Goal: Find specific page/section: Find specific page/section

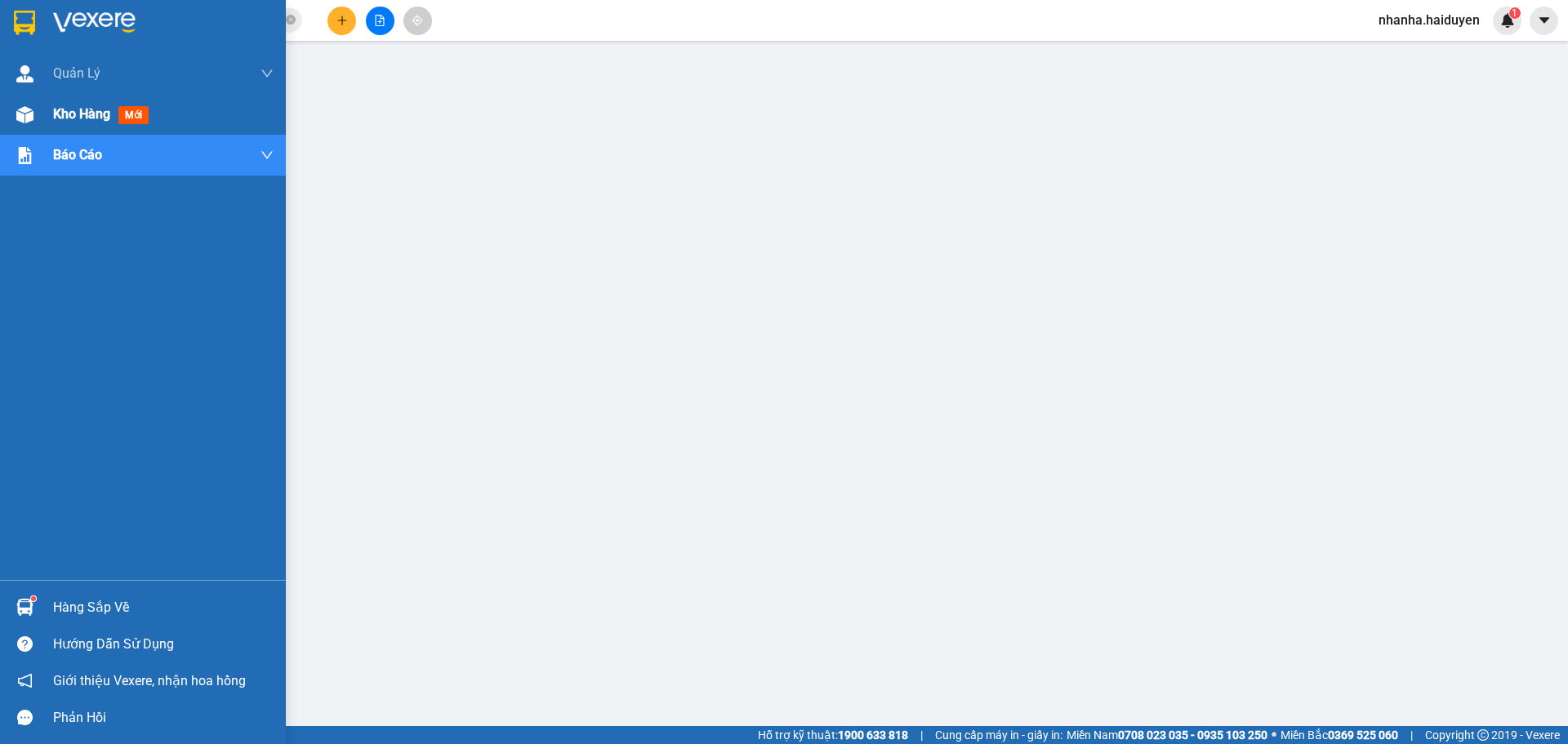
click at [37, 114] on div at bounding box center [25, 115] width 29 height 29
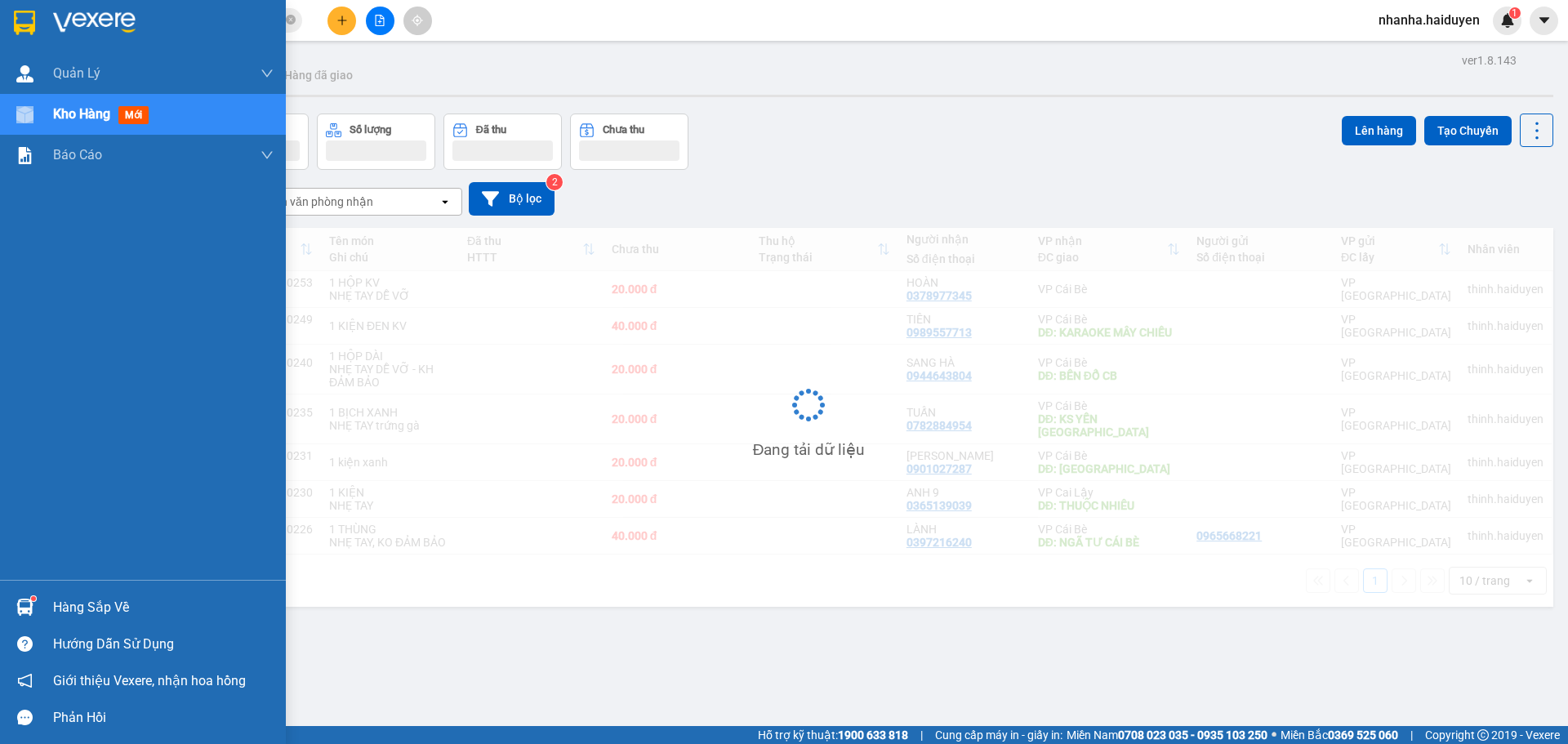
click at [37, 114] on div at bounding box center [25, 115] width 29 height 29
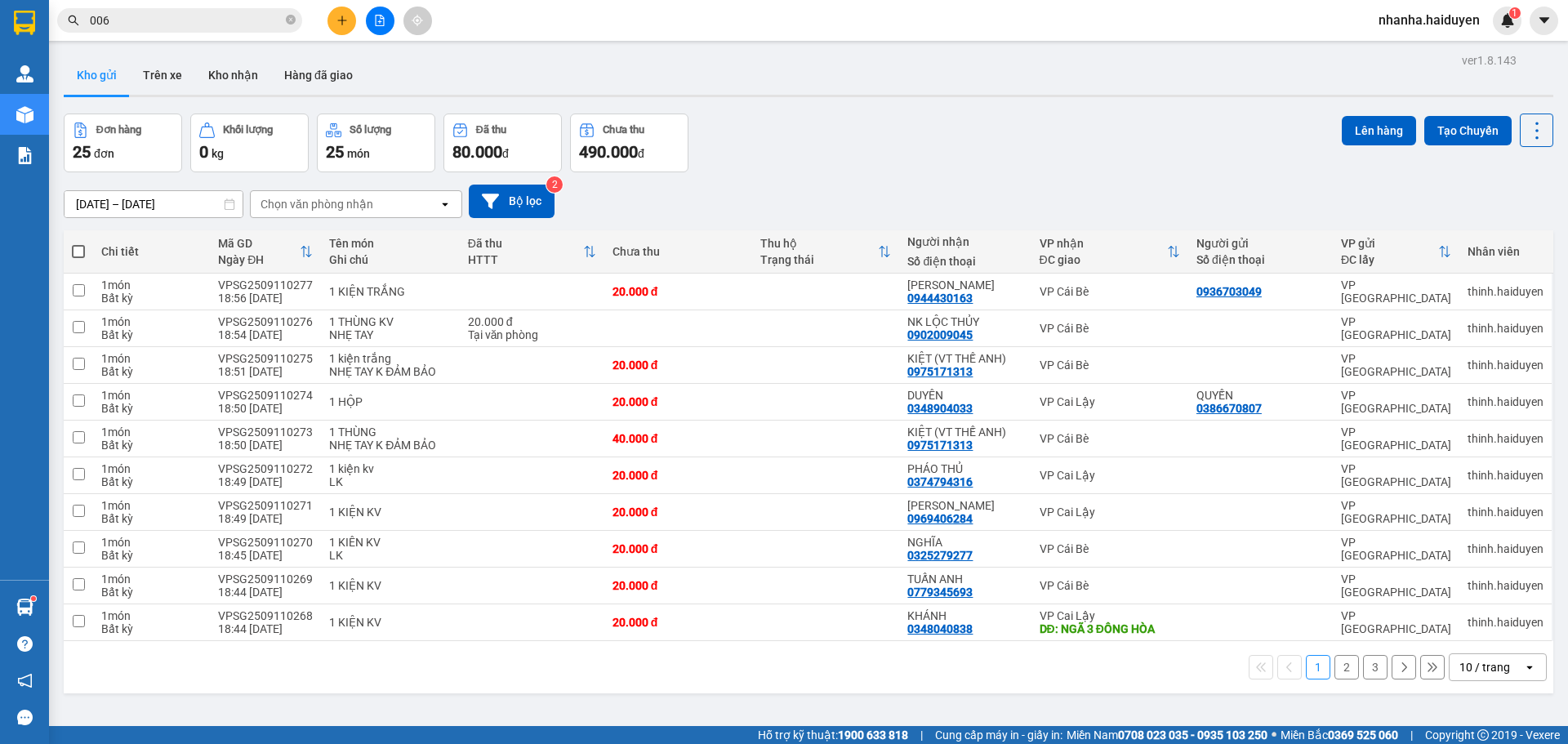
click at [1460, 659] on div "10 / trang" at bounding box center [1485, 667] width 51 height 16
click at [1453, 618] on ul "5 / trang 10 / trang 20 / trang 50 / trang 80 / trang 100 / trang" at bounding box center [1486, 558] width 98 height 190
click at [1451, 618] on div "100 / trang" at bounding box center [1486, 631] width 98 height 30
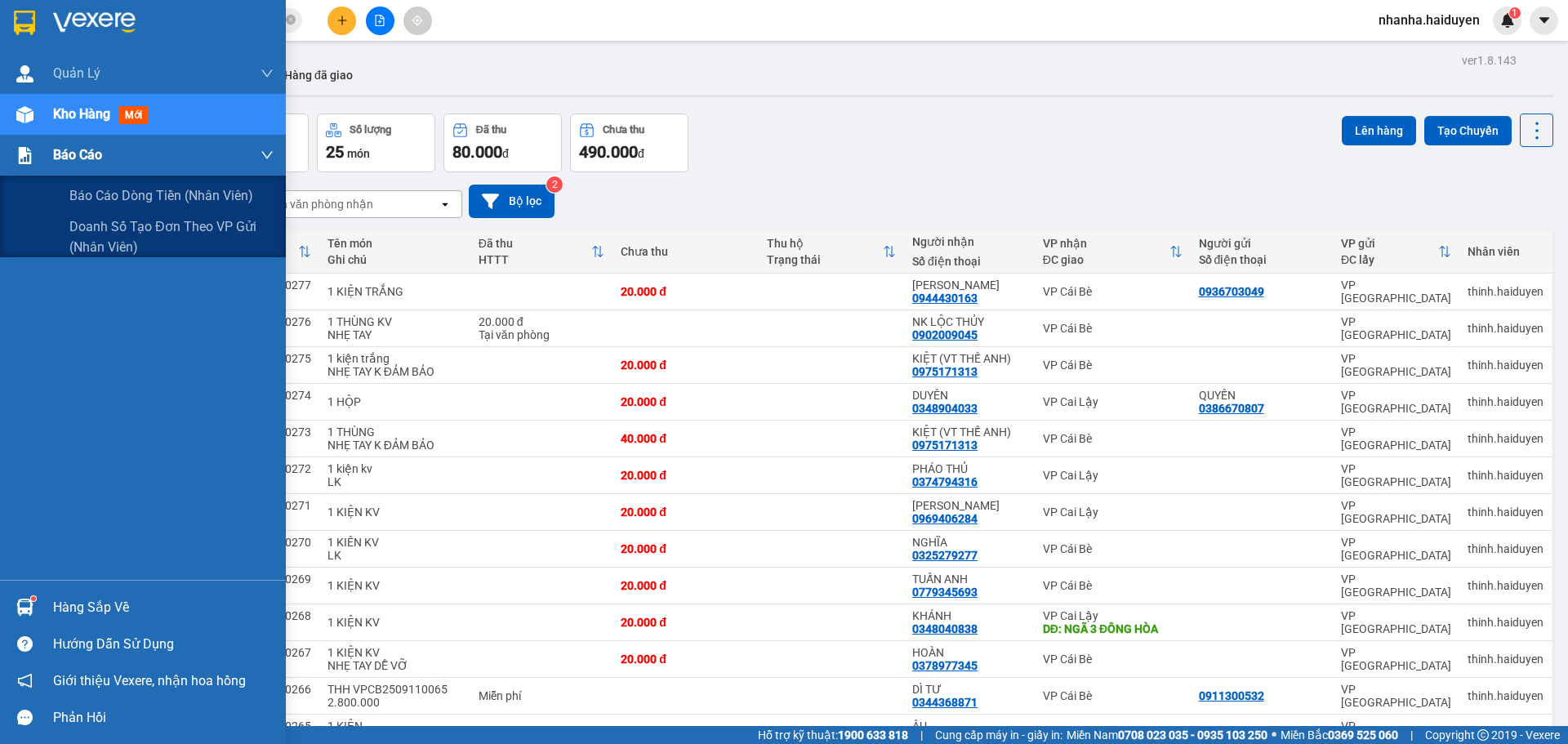
click at [106, 146] on div "Báo cáo" at bounding box center [164, 155] width 221 height 41
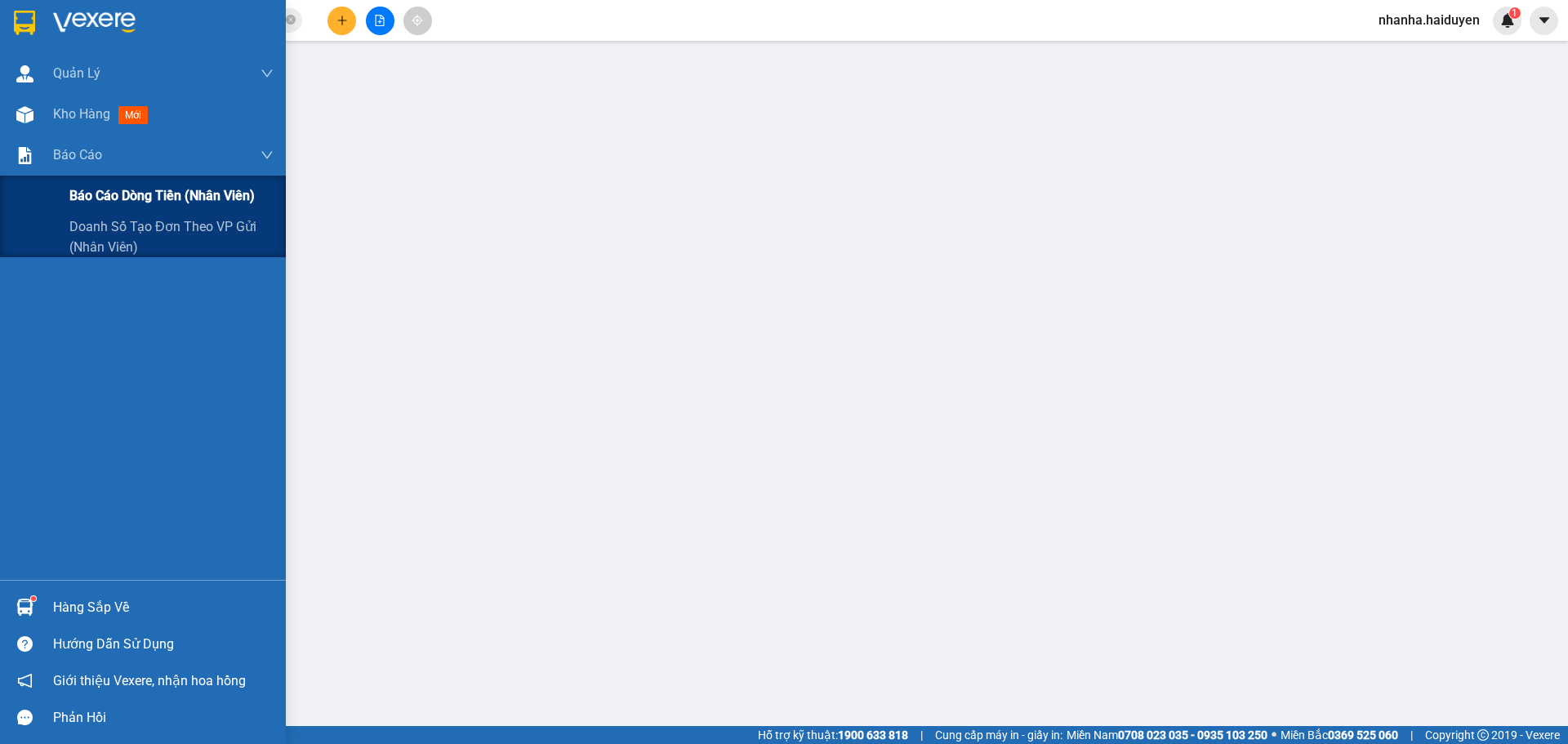
click at [131, 200] on span "Báo cáo dòng tiền (nhân viên)" at bounding box center [162, 195] width 185 height 21
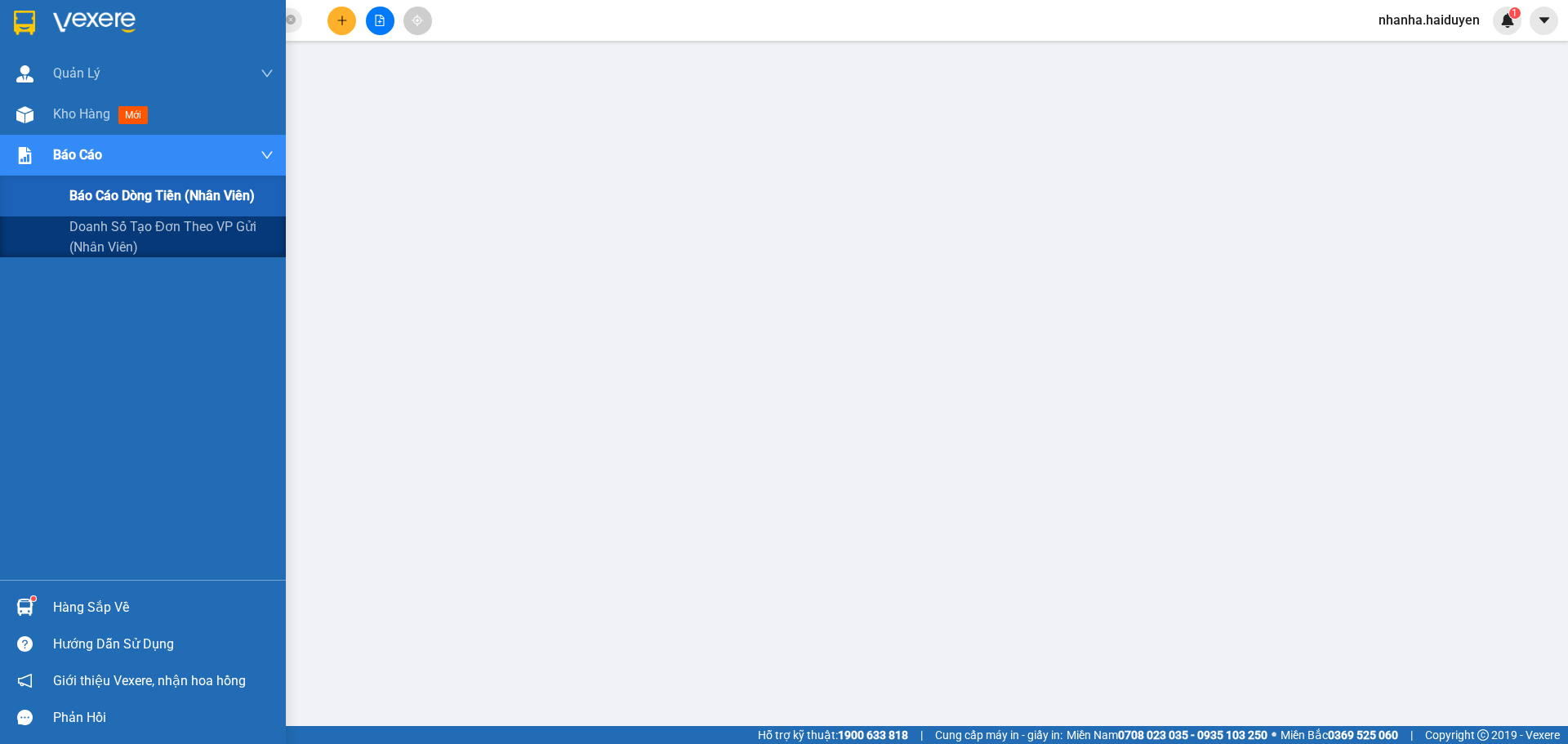
click at [131, 200] on span "Báo cáo dòng tiền (nhân viên)" at bounding box center [162, 195] width 185 height 21
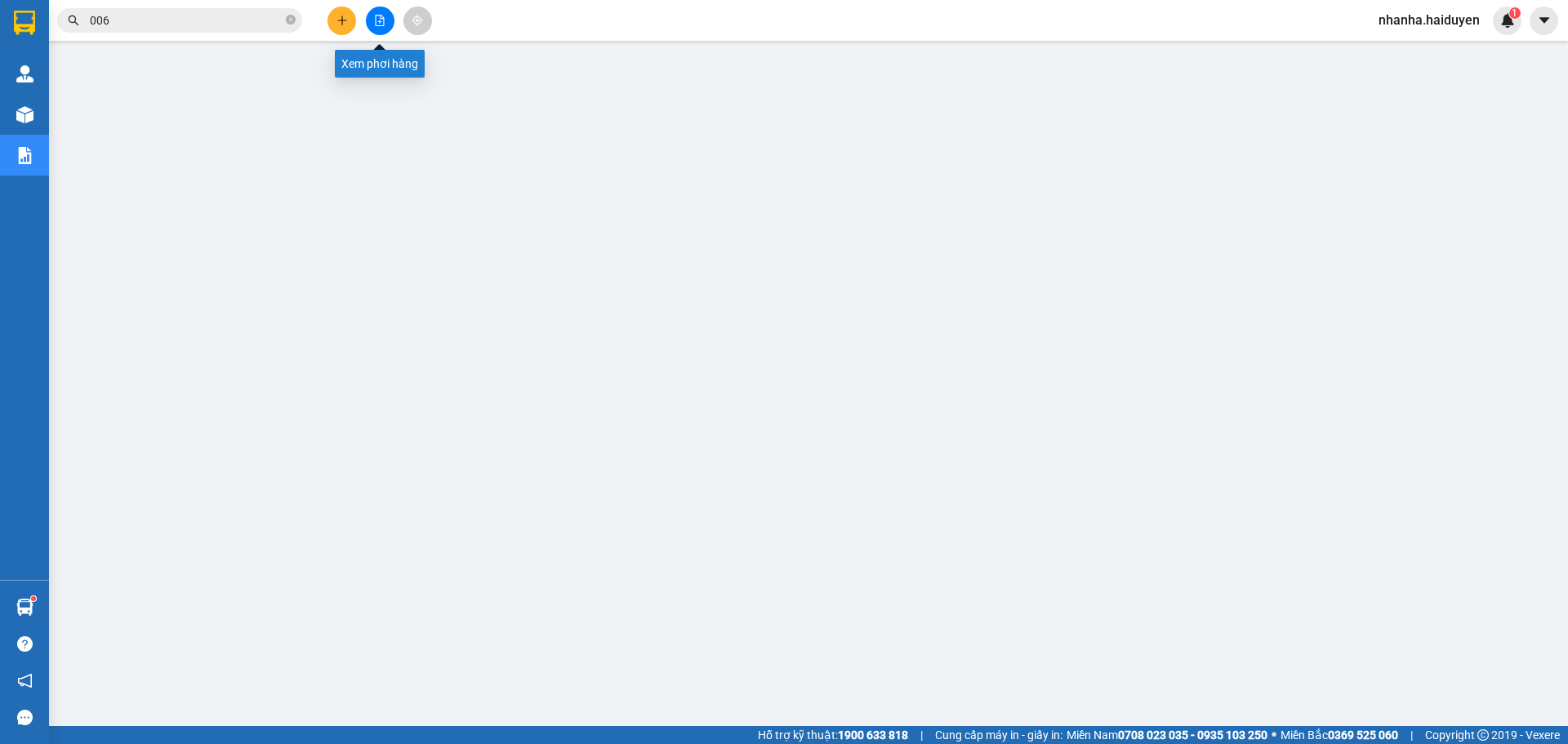
click at [381, 21] on icon "file-add" at bounding box center [380, 20] width 12 height 12
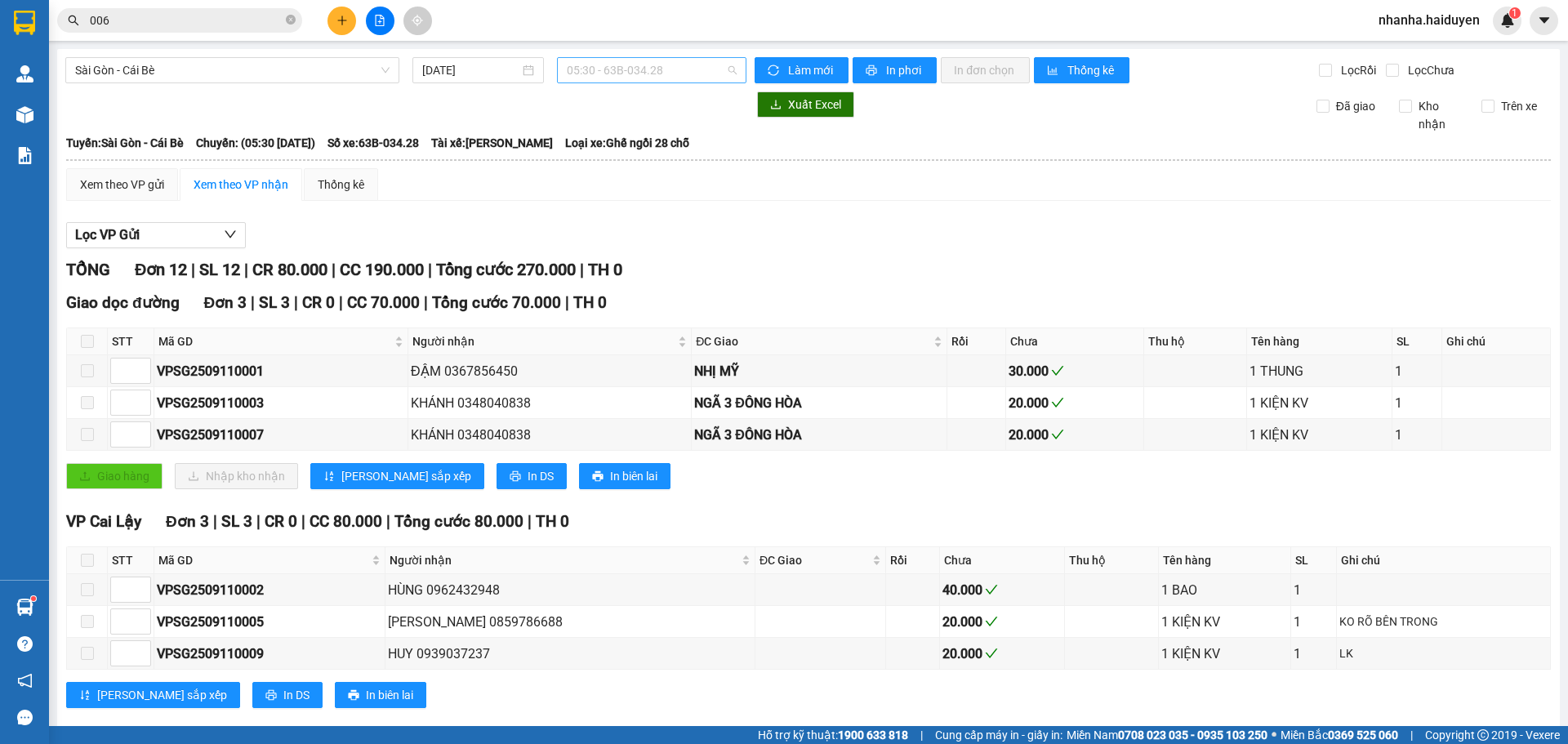
click at [615, 63] on span "05:30 - 63B-034.28" at bounding box center [652, 70] width 170 height 24
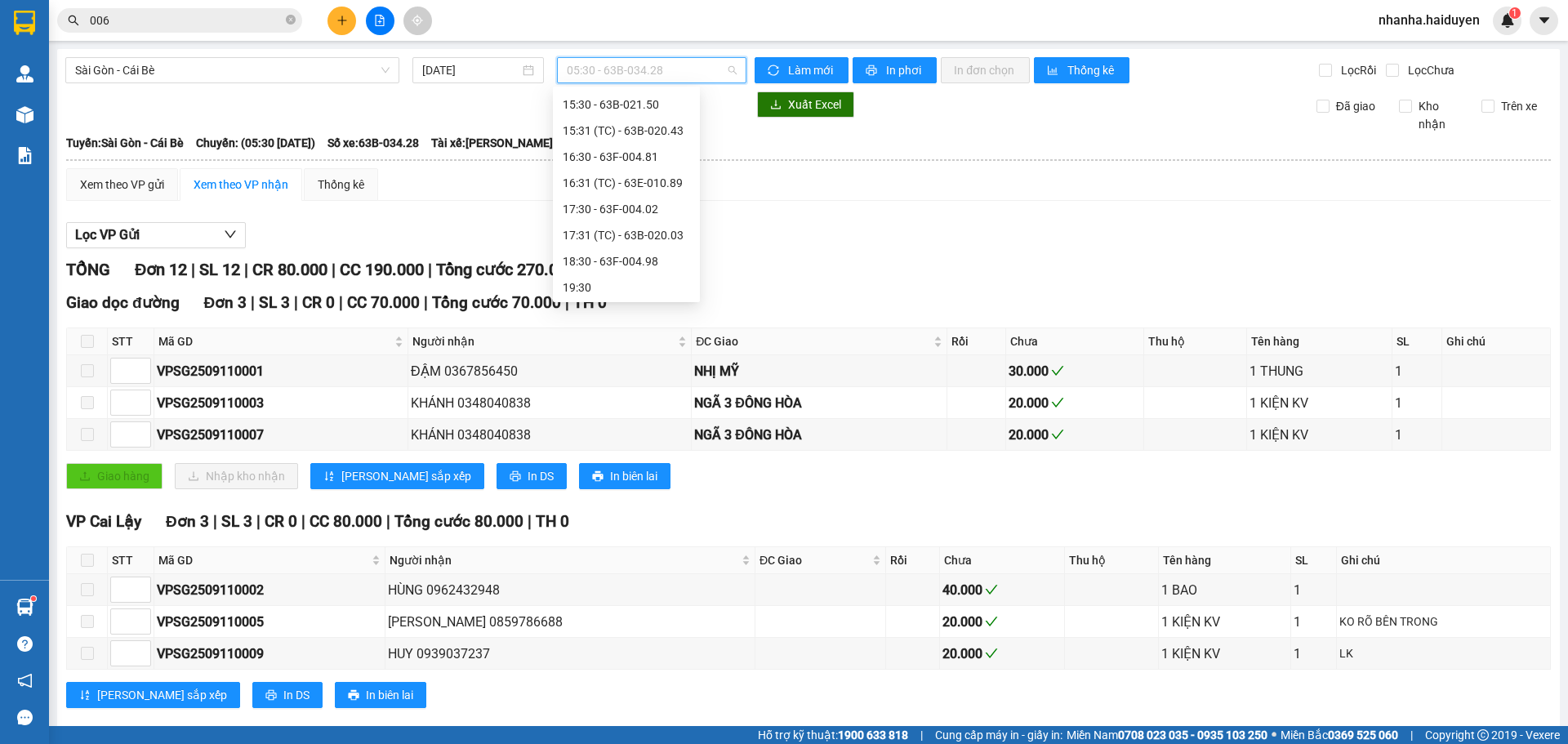
scroll to position [470, 0]
click at [627, 267] on div "18:30 - 63F-004.98" at bounding box center [626, 259] width 128 height 18
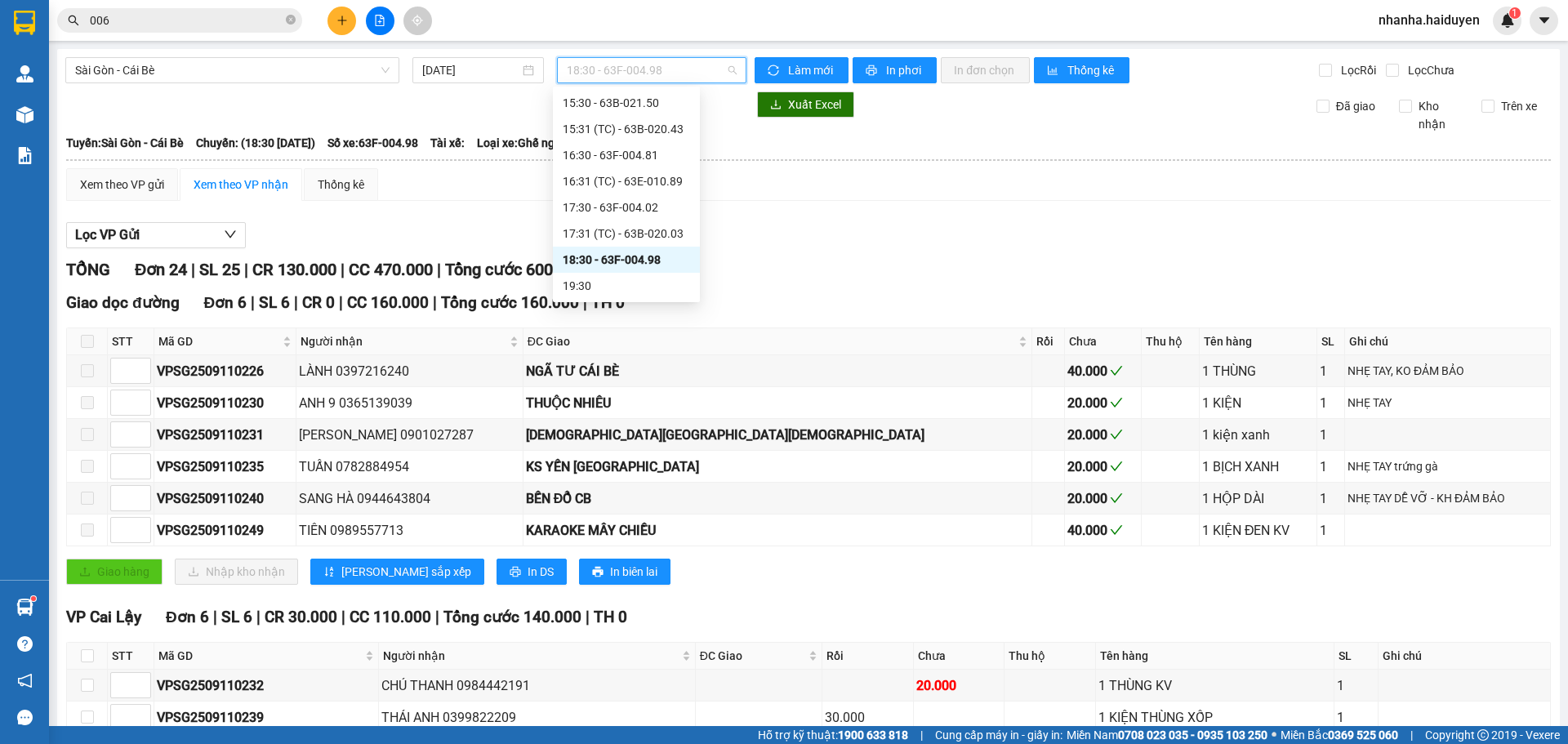
click at [618, 80] on span "18:30 - 63F-004.98" at bounding box center [652, 70] width 170 height 24
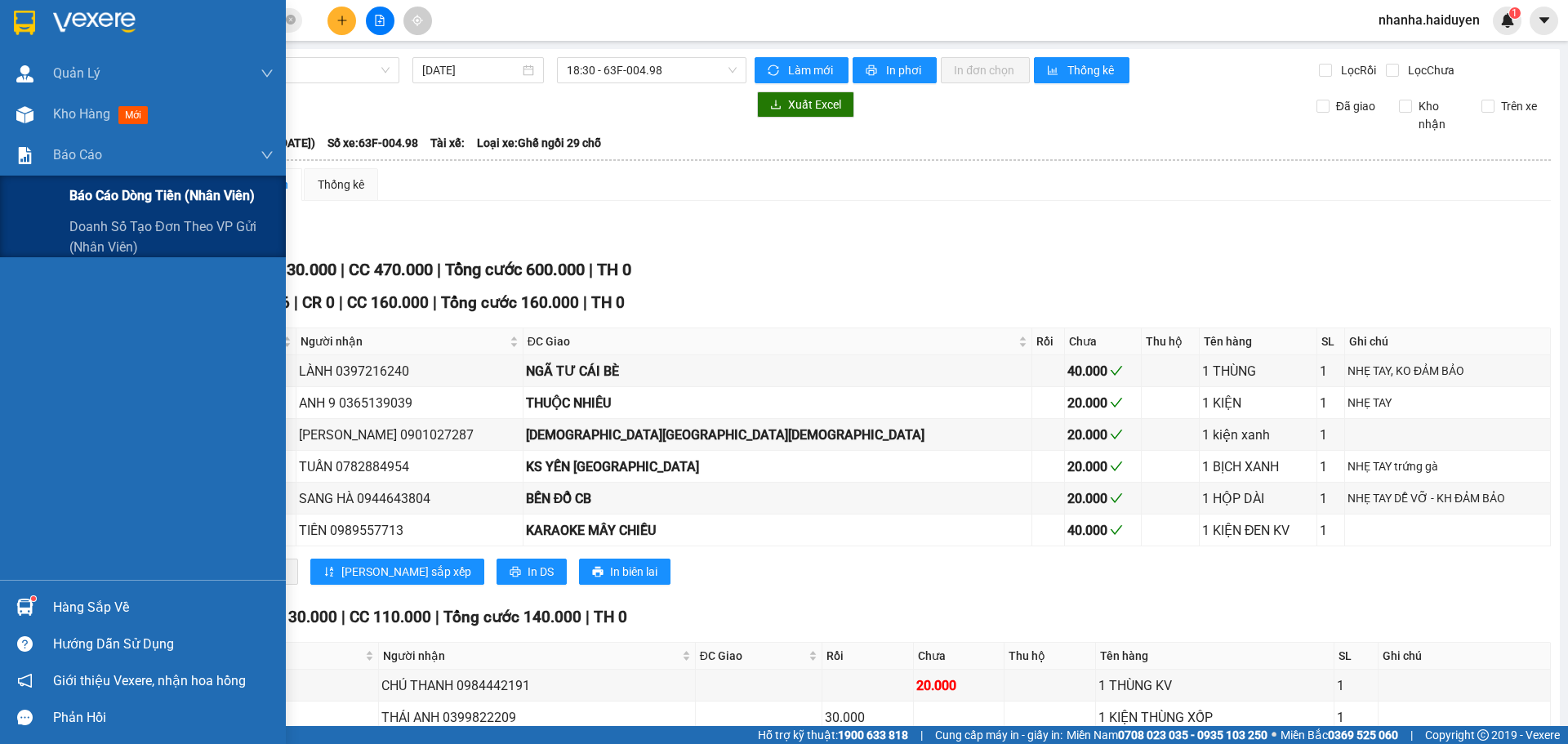
click at [89, 196] on span "Báo cáo dòng tiền (nhân viên)" at bounding box center [162, 195] width 185 height 21
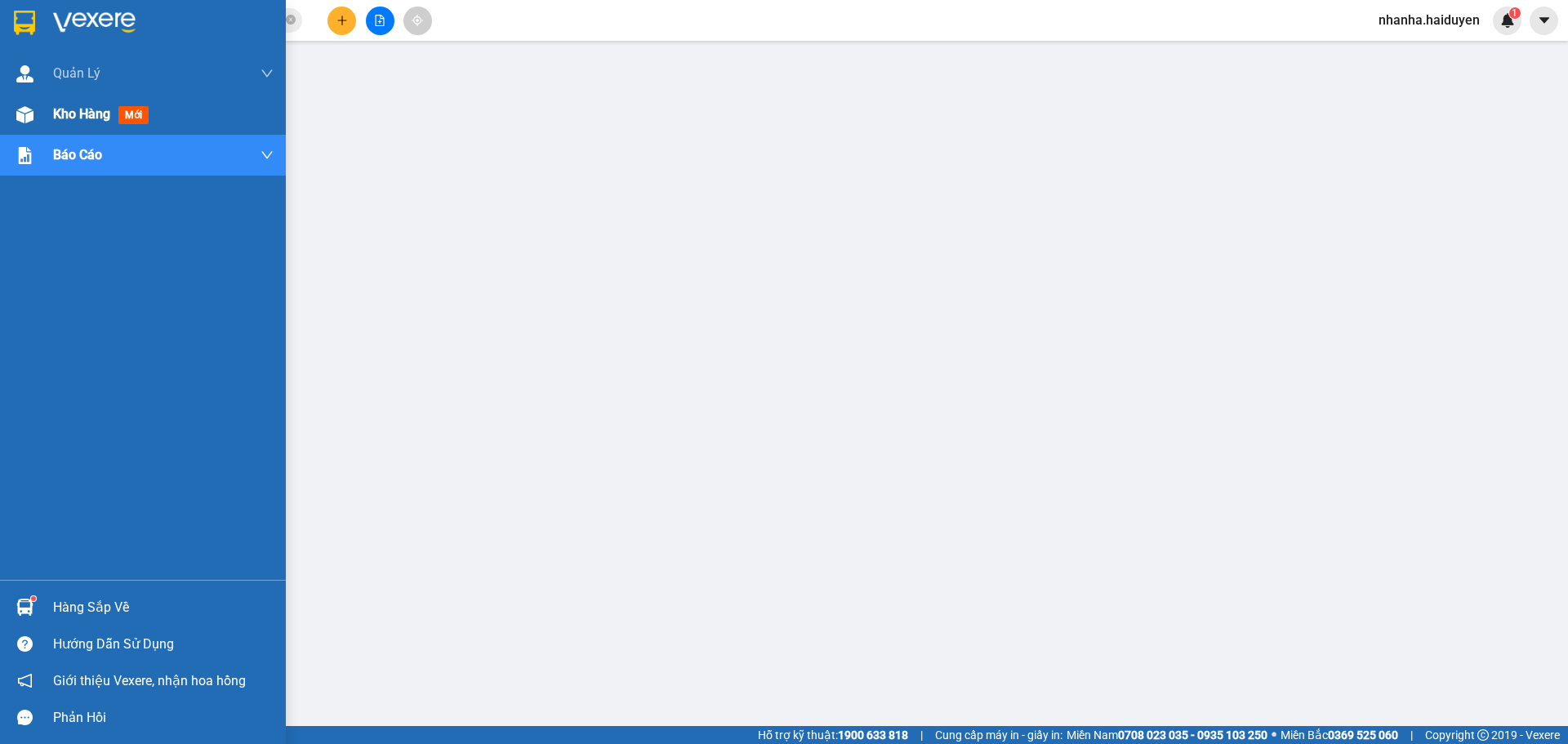
click at [108, 117] on span "Kho hàng" at bounding box center [81, 113] width 57 height 15
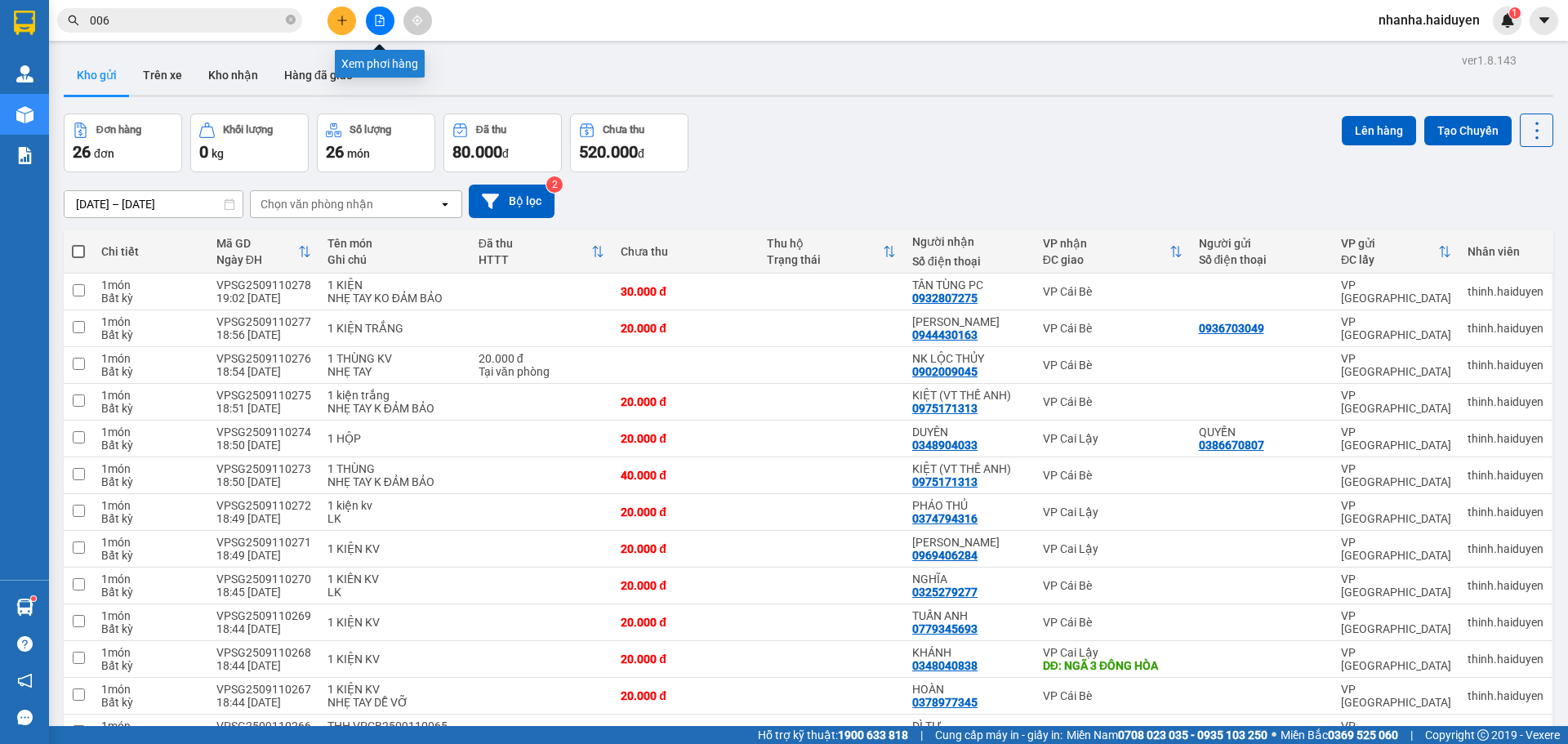
click at [374, 24] on icon "file-add" at bounding box center [380, 20] width 12 height 12
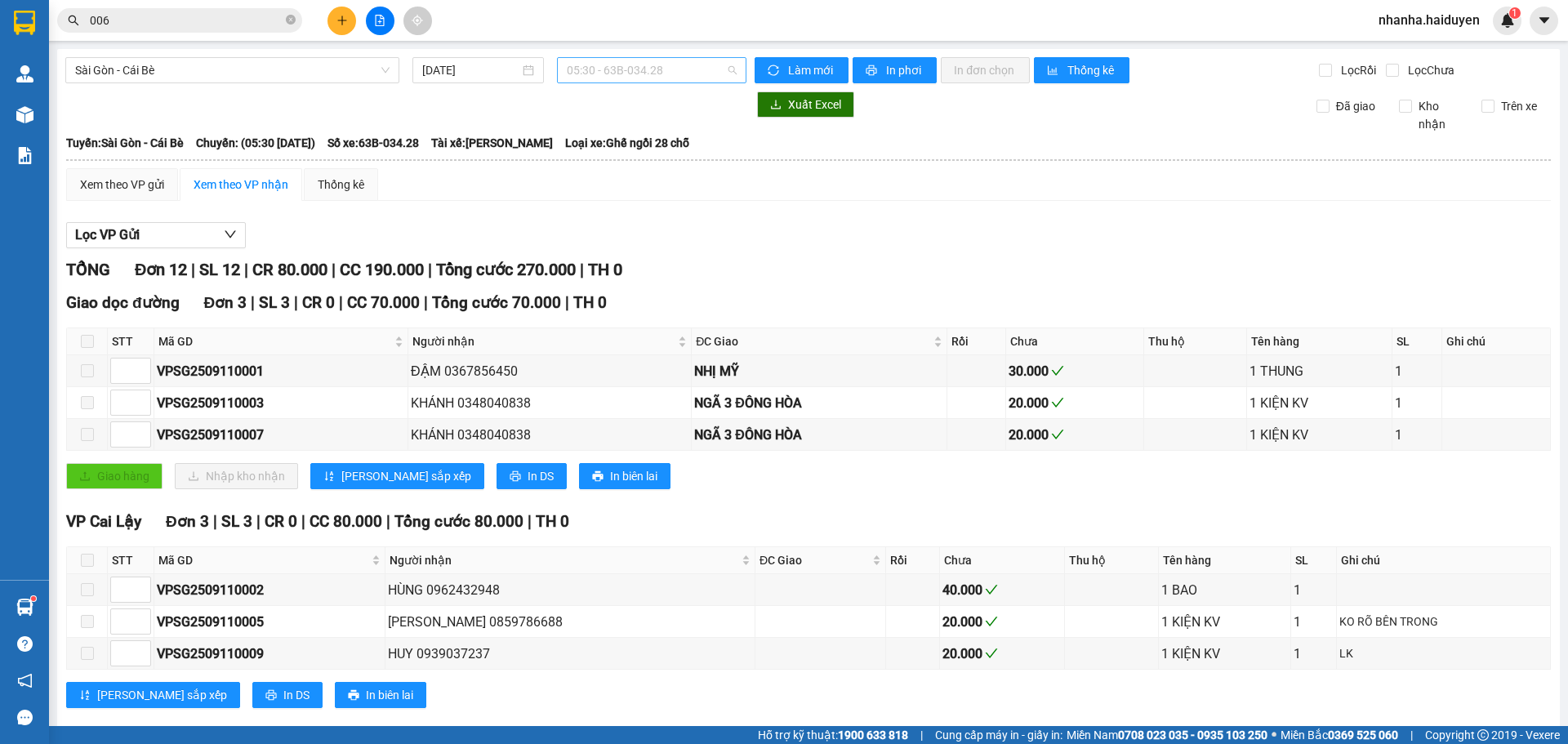
click at [621, 62] on span "05:30 - 63B-034.28" at bounding box center [652, 70] width 170 height 24
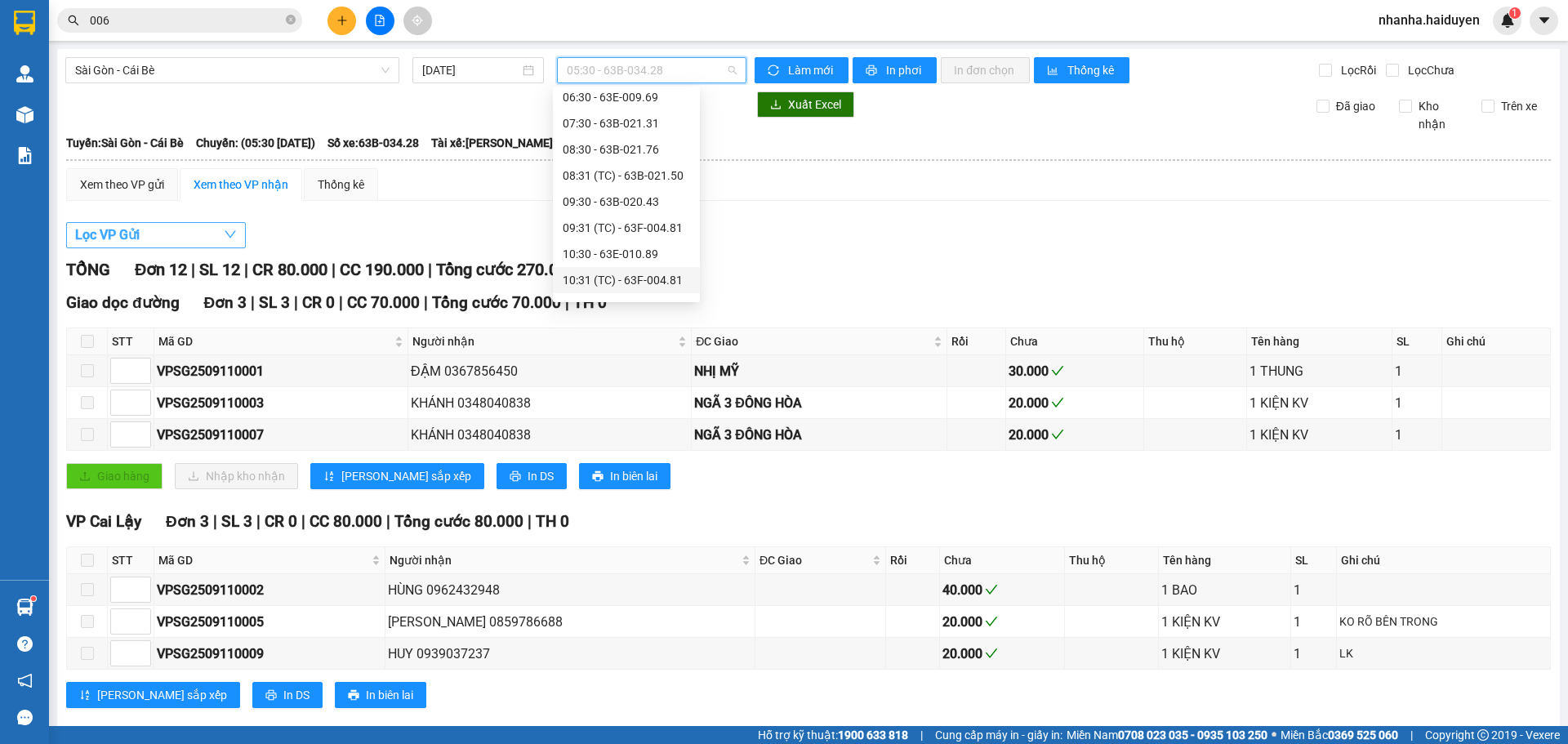
scroll to position [81, 0]
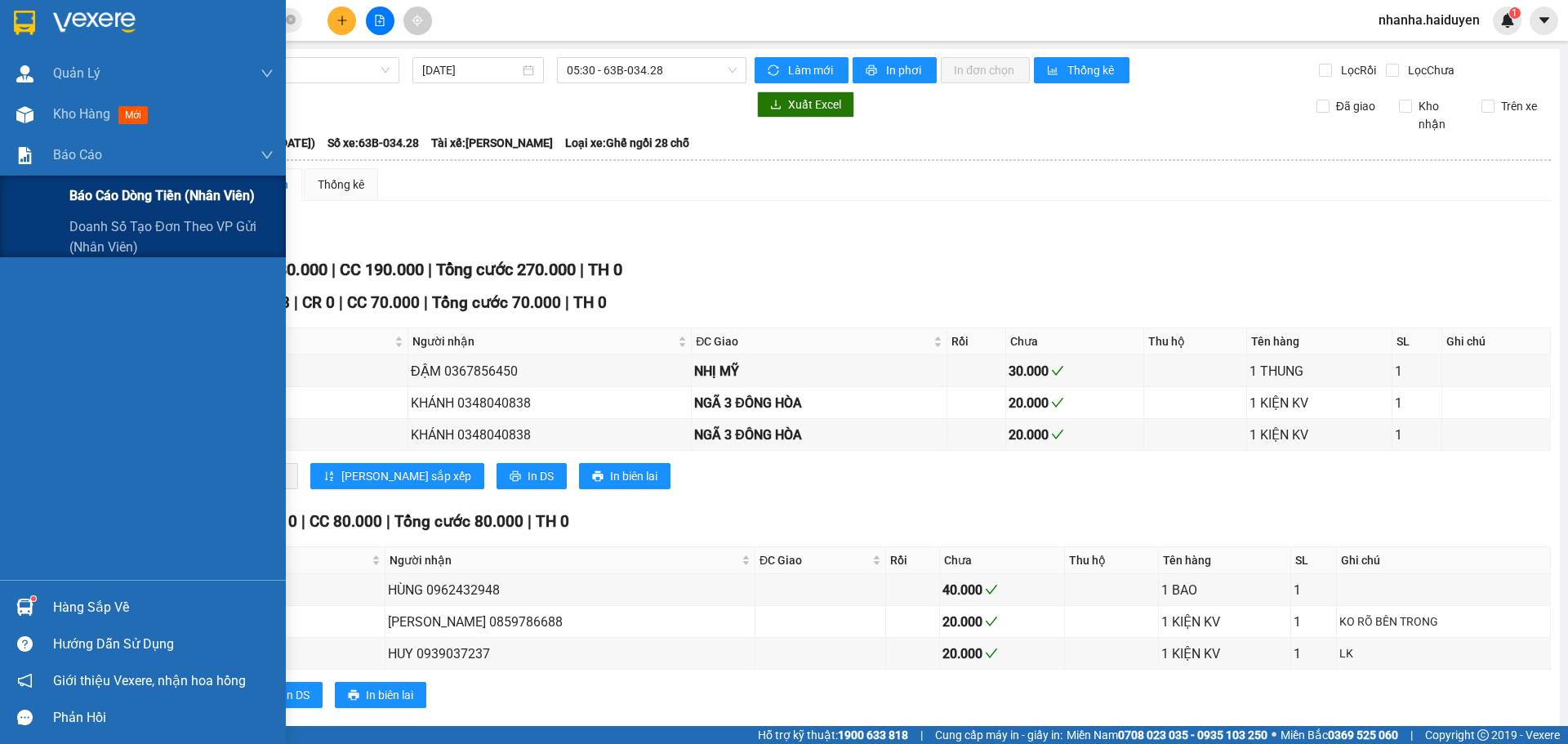
click at [115, 183] on div "Báo cáo dòng tiền (nhân viên)" at bounding box center [172, 195] width 204 height 41
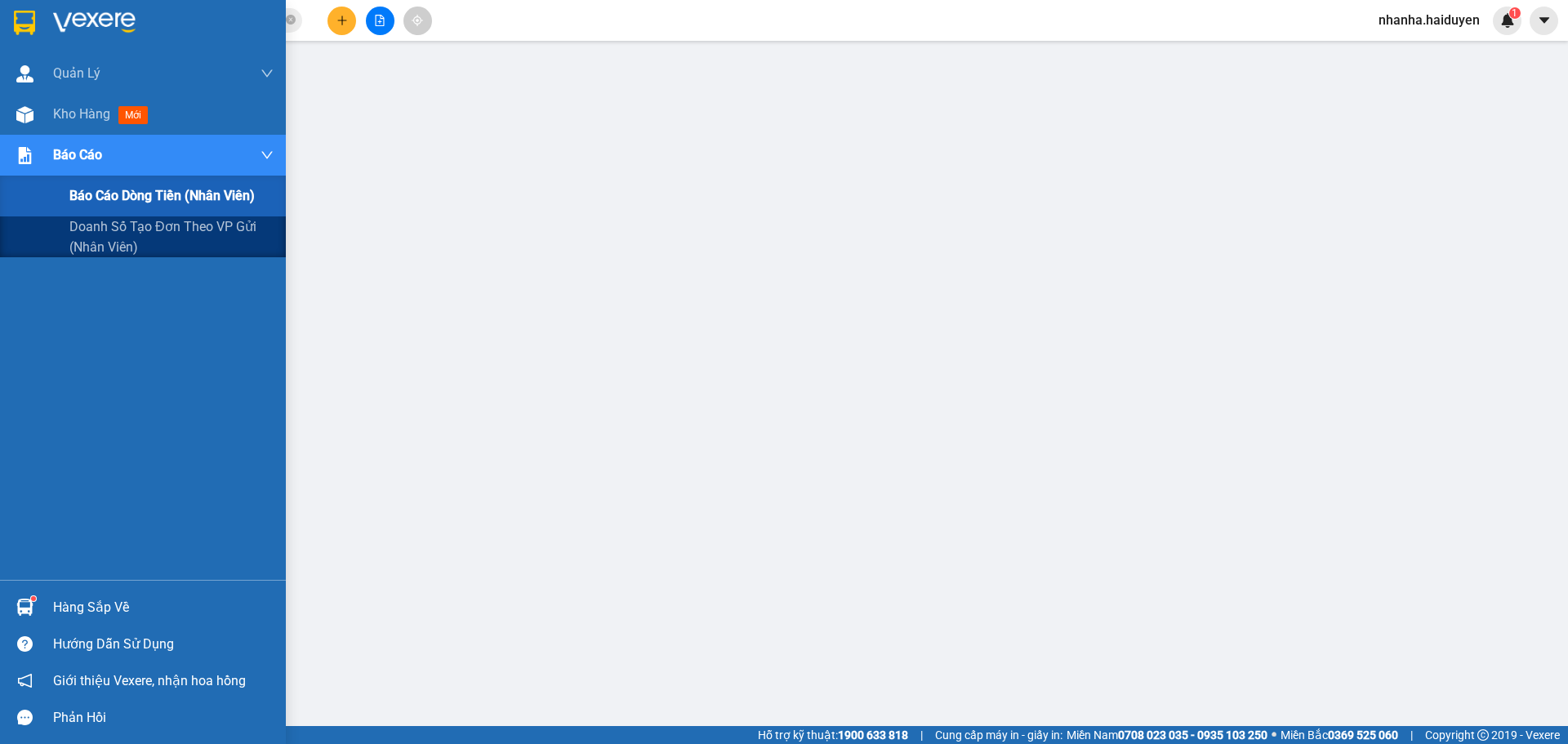
click at [115, 183] on div "Báo cáo dòng tiền (nhân viên)" at bounding box center [172, 195] width 204 height 41
